Goal: Find specific fact: Find specific fact

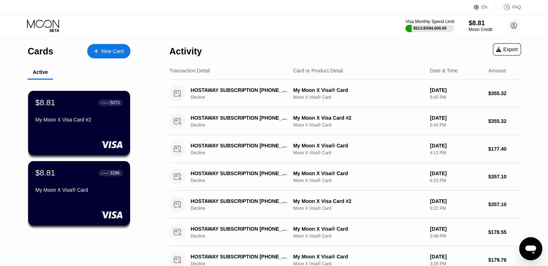
click at [0, 114] on div "Cards New Card Active $8.81 ● ● ● ● 5073 My Moon X Visa Card #2 $8.81 ● ● ● ● 3…" at bounding box center [79, 244] width 159 height 415
click at [103, 134] on div "$8.81 ● ● ● ● 5073 My Moon X Visa Card #2" at bounding box center [79, 122] width 103 height 65
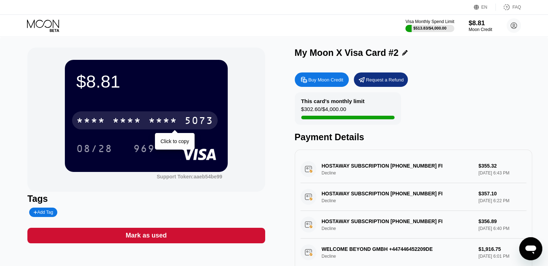
click at [126, 112] on div "* * * * * * * * * * * * 5073 Click to copy" at bounding box center [146, 118] width 140 height 25
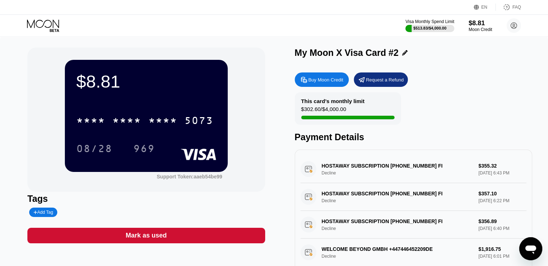
click at [126, 118] on div "* * * *" at bounding box center [126, 122] width 29 height 12
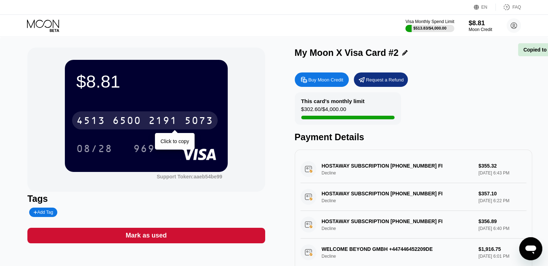
click at [126, 118] on div "6500" at bounding box center [126, 122] width 29 height 12
click at [126, 118] on div "* * * *" at bounding box center [126, 122] width 29 height 12
click at [185, 118] on div "5073" at bounding box center [199, 122] width 29 height 12
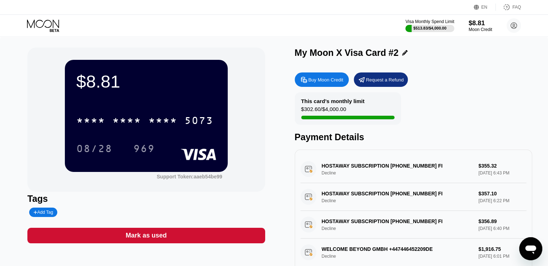
click at [153, 154] on div "969" at bounding box center [144, 150] width 22 height 12
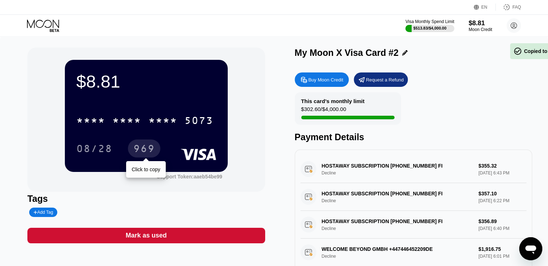
click at [153, 154] on div "969" at bounding box center [144, 150] width 22 height 12
